Goal: Transaction & Acquisition: Purchase product/service

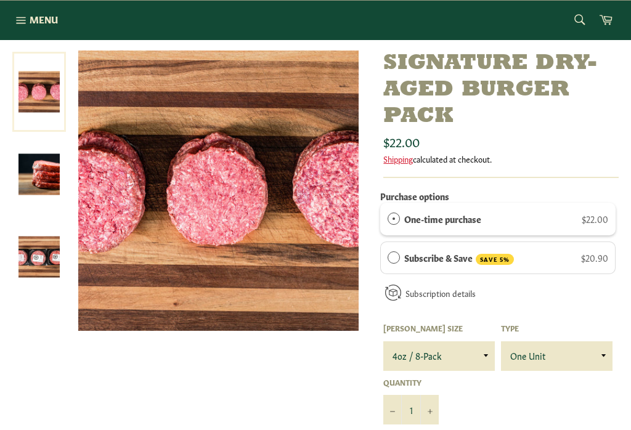
scroll to position [134, 0]
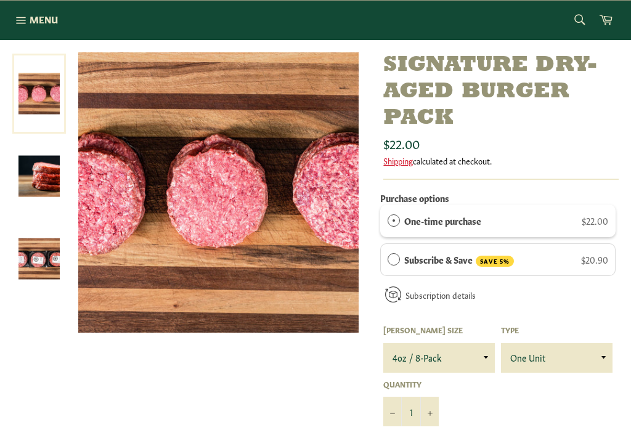
click at [44, 254] on img at bounding box center [38, 258] width 41 height 41
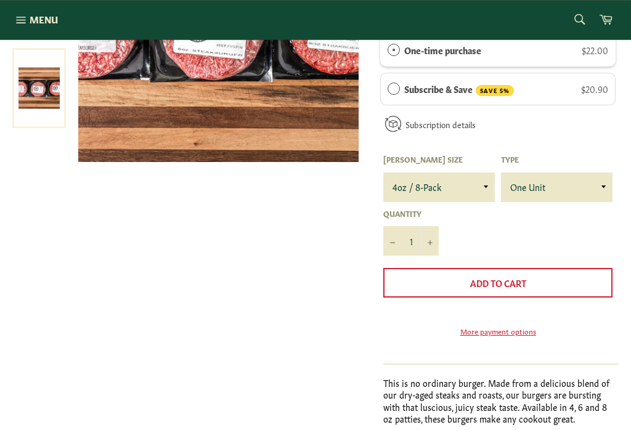
scroll to position [310, 0]
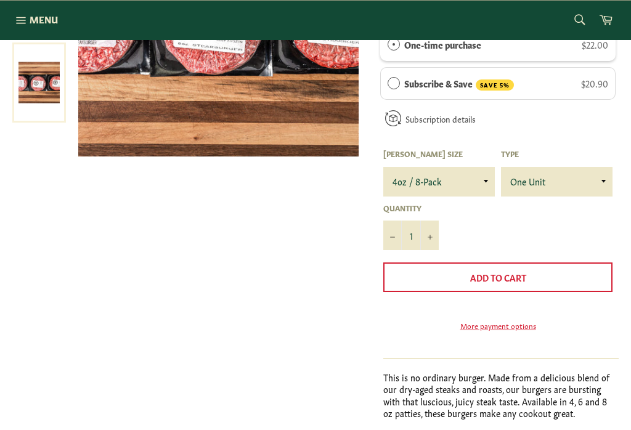
click at [434, 235] on button "+" at bounding box center [429, 235] width 18 height 30
type input "2"
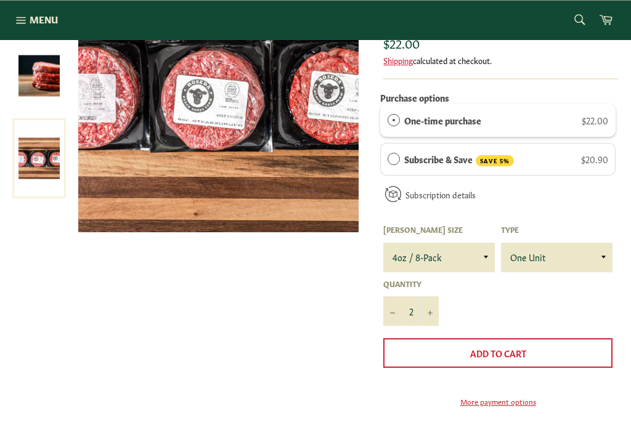
scroll to position [236, 0]
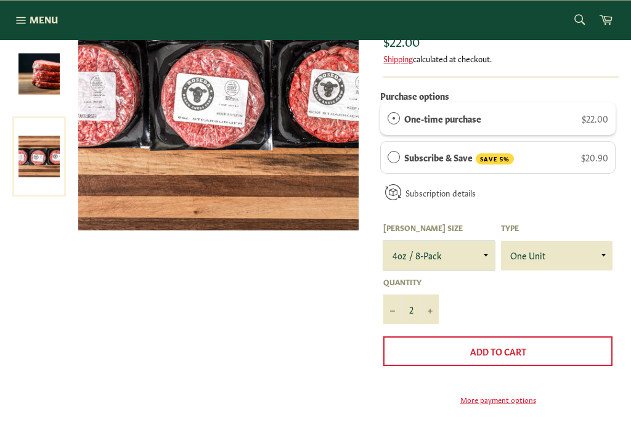
click at [476, 254] on select "4oz / 8-Pack 6oz / 4-Pack 8oz / 4-Pack" at bounding box center [438, 256] width 111 height 30
select select "6oz / 4-Pack"
click at [567, 344] on button "Add to Cart" at bounding box center [497, 351] width 229 height 30
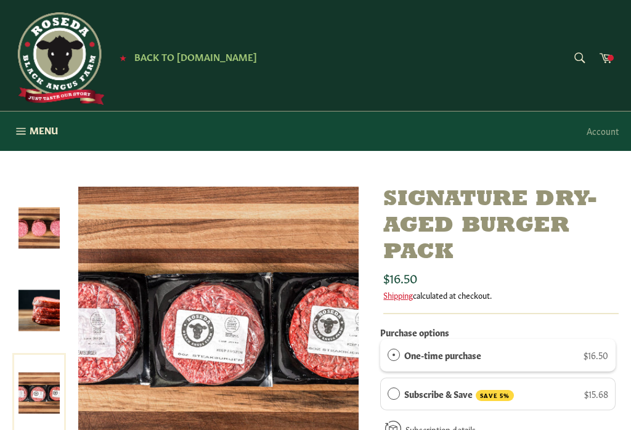
click at [608, 53] on icon at bounding box center [606, 57] width 14 height 14
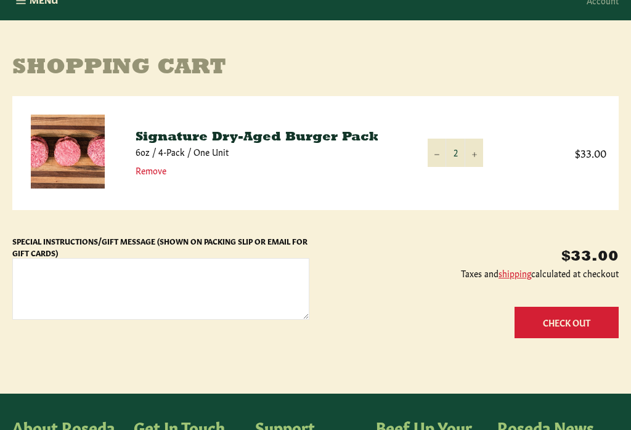
scroll to position [131, 0]
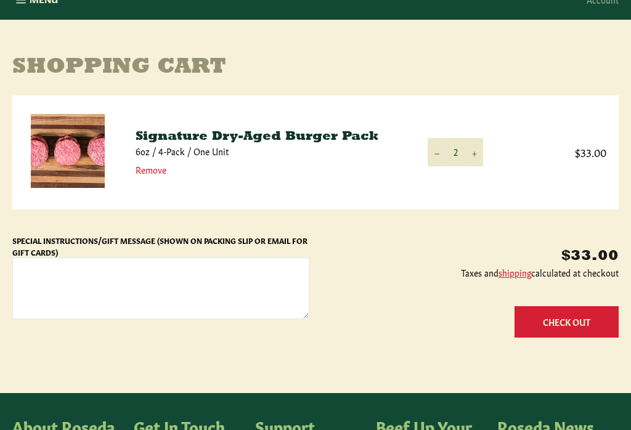
click at [474, 157] on button "+" at bounding box center [473, 153] width 18 height 28
click at [478, 129] on td "Quantity 3 − +" at bounding box center [455, 151] width 80 height 113
click at [468, 151] on button "+" at bounding box center [473, 152] width 18 height 28
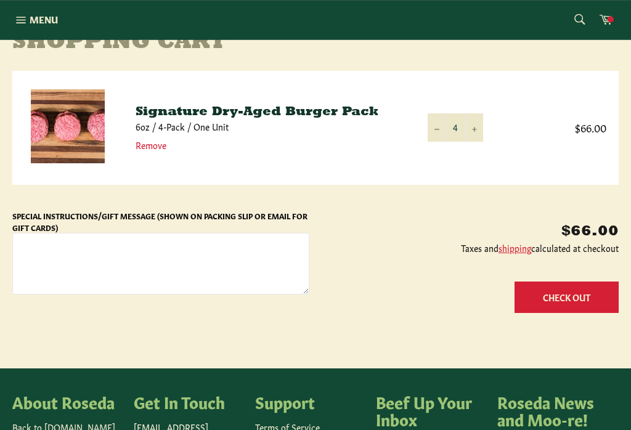
scroll to position [153, 0]
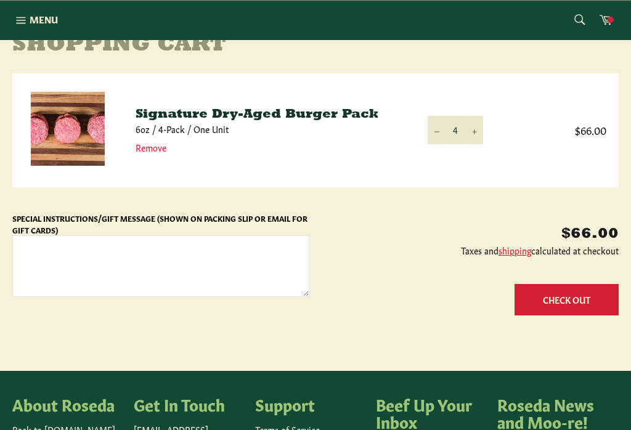
click at [585, 294] on button "Check Out" at bounding box center [566, 299] width 104 height 31
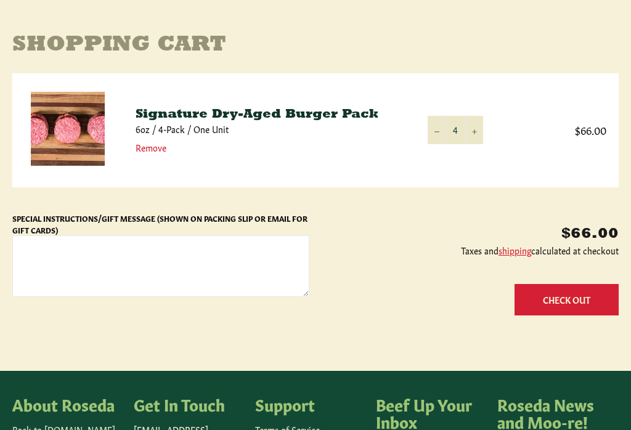
scroll to position [172, 0]
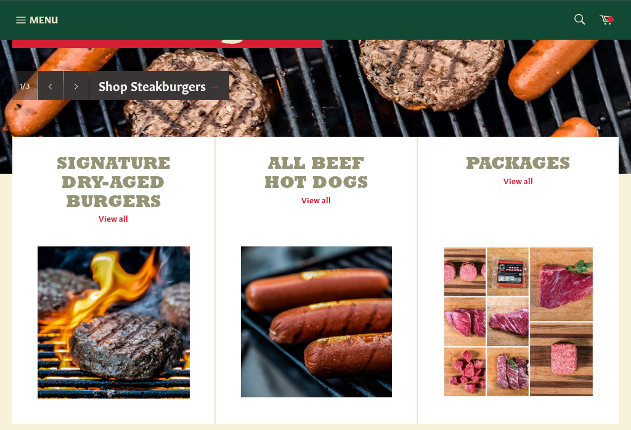
scroll to position [345, 0]
click at [110, 198] on link "Signature Dry-Aged Burgers View all" at bounding box center [113, 280] width 202 height 287
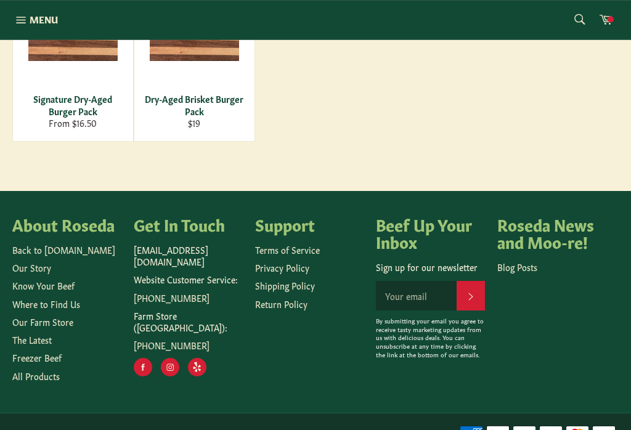
scroll to position [332, 0]
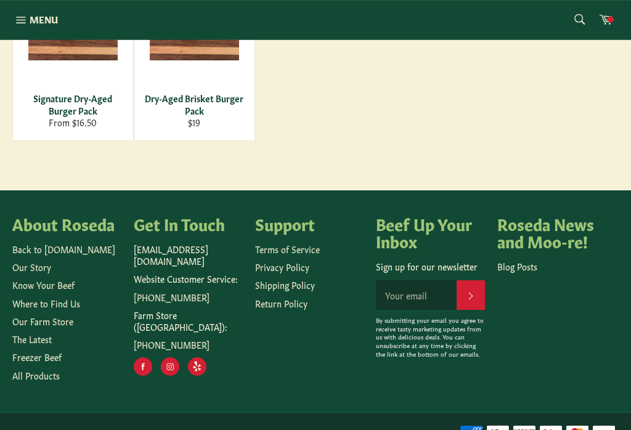
click at [578, 204] on footer "About Roseda Back to Roseda.com Our Story Know Your Beef Where to Find Us Our F…" at bounding box center [315, 322] width 631 height 262
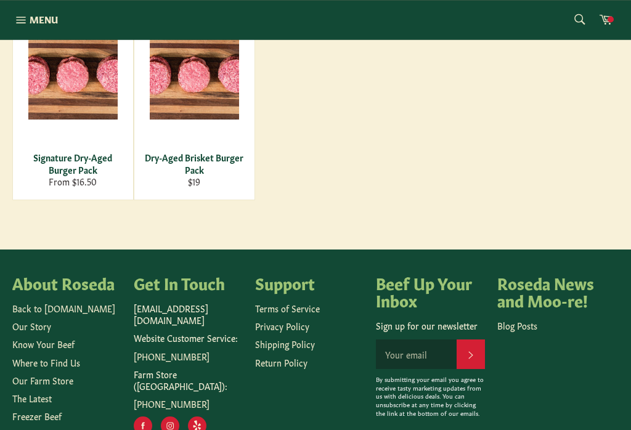
scroll to position [334, 0]
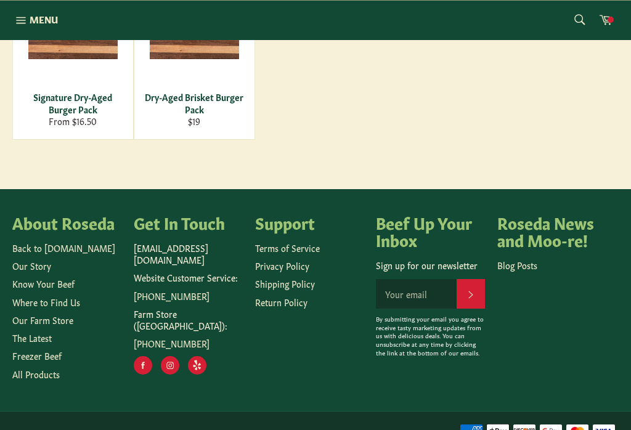
click at [20, 320] on link "Our Farm Store" at bounding box center [42, 319] width 61 height 12
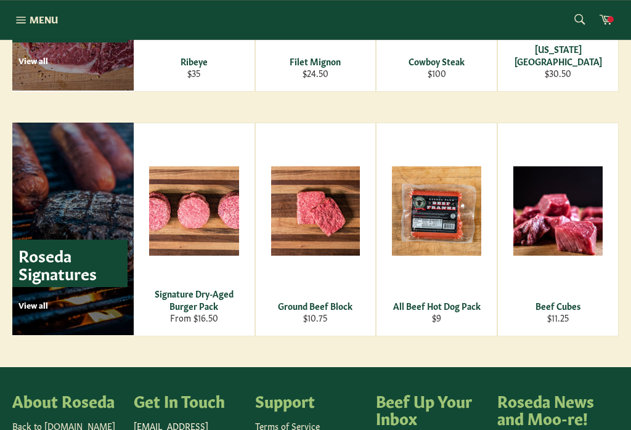
scroll to position [1594, 0]
click at [193, 298] on div "Signature Dry-Aged Burger Pack" at bounding box center [193, 300] width 105 height 24
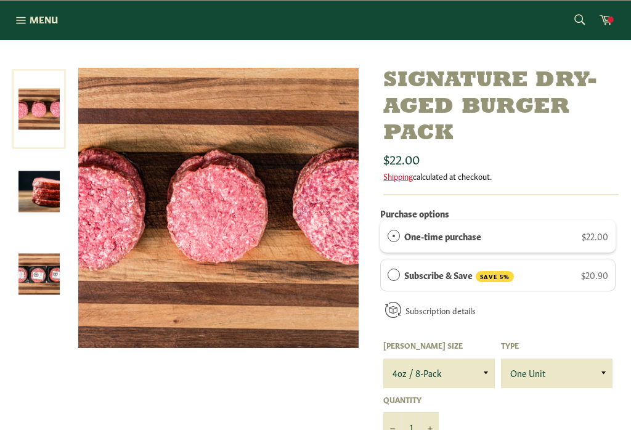
scroll to position [120, 0]
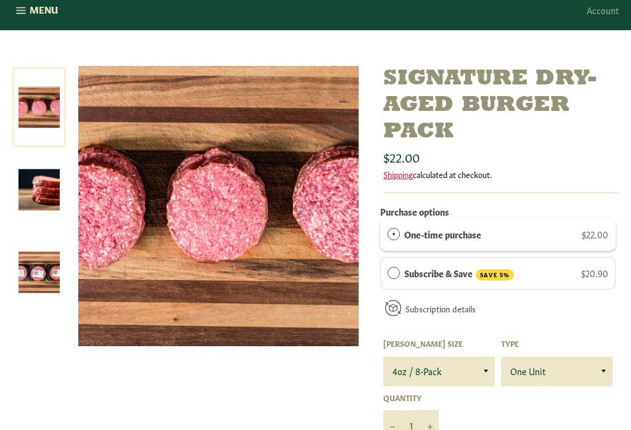
click at [438, 428] on button "+" at bounding box center [429, 426] width 18 height 30
type input "2"
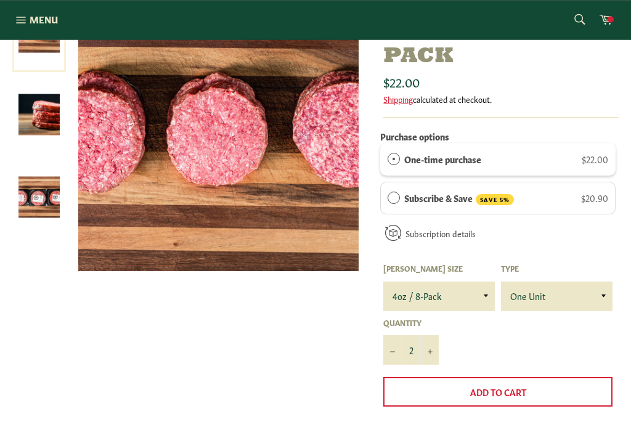
scroll to position [212, 0]
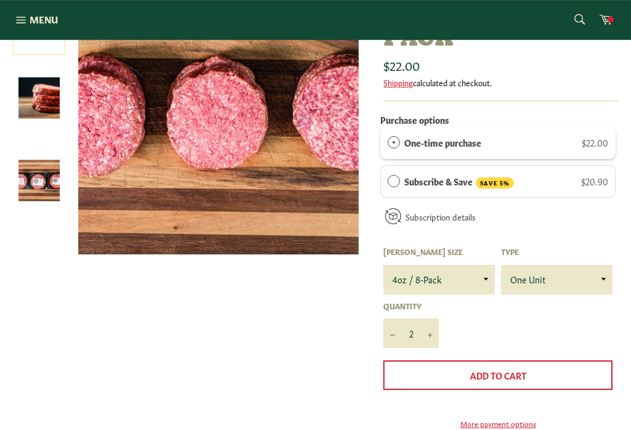
click at [549, 376] on button "Add to Cart" at bounding box center [497, 376] width 229 height 30
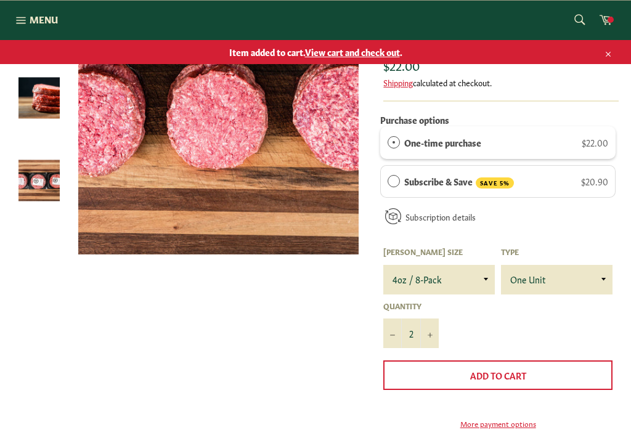
click at [610, 21] on span at bounding box center [610, 20] width 6 height 6
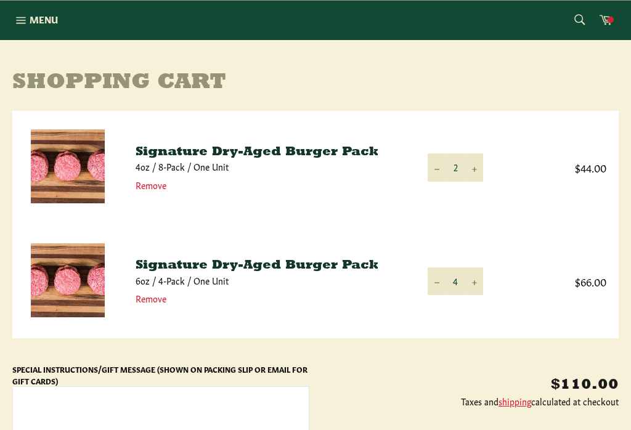
scroll to position [115, 0]
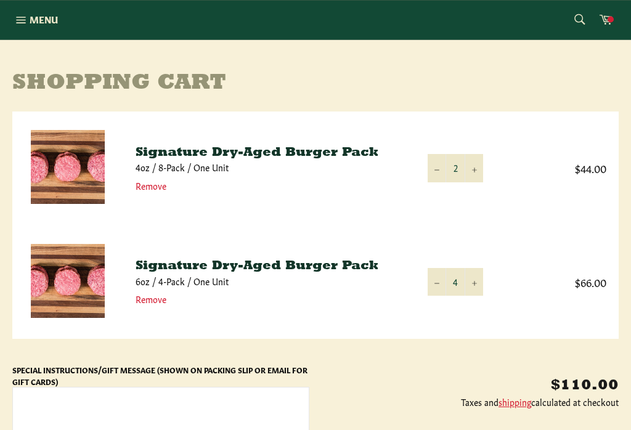
click at [159, 301] on link "Remove" at bounding box center [150, 299] width 31 height 12
